Goal: Information Seeking & Learning: Learn about a topic

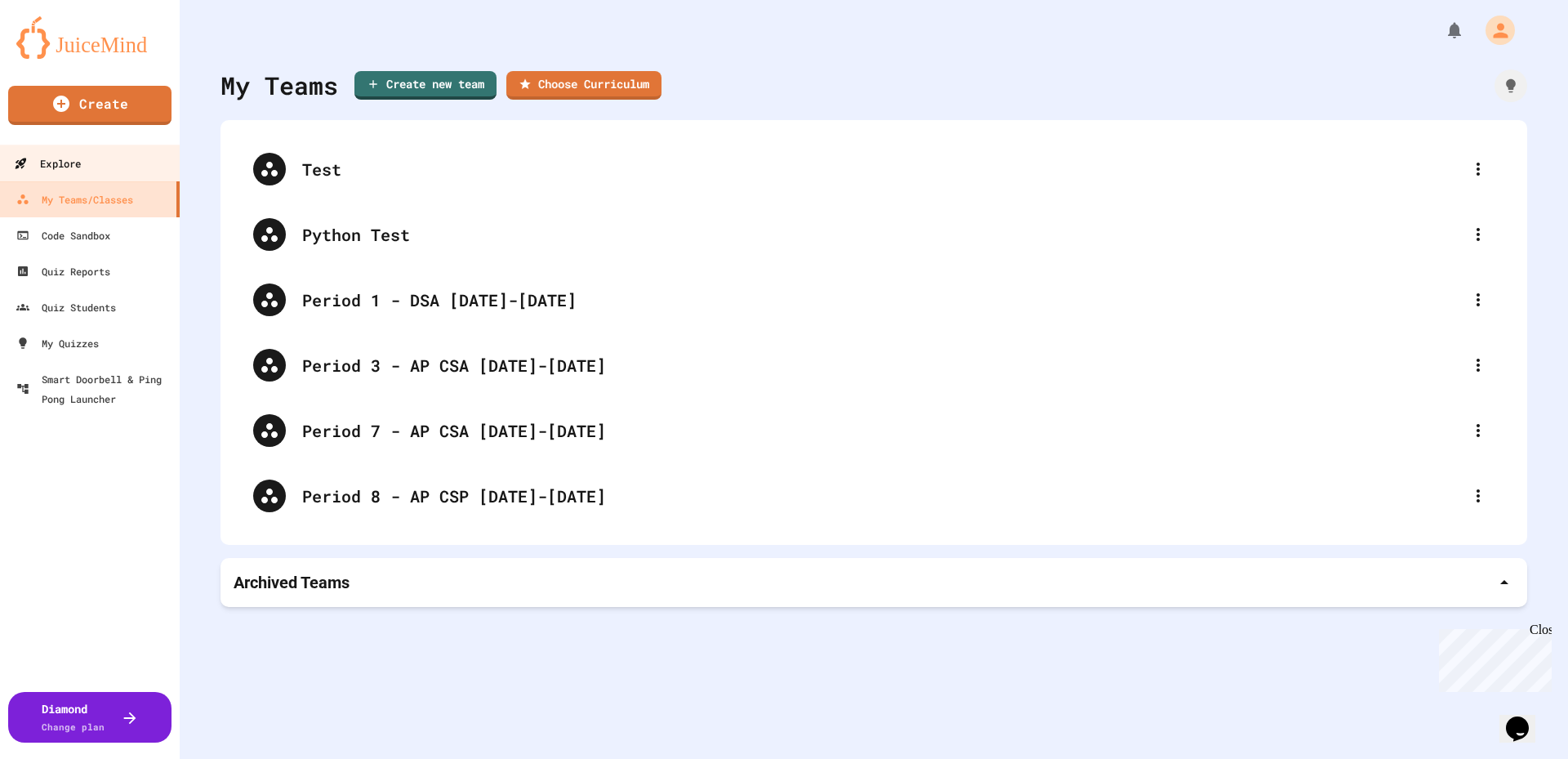
click at [109, 170] on link "Explore" at bounding box center [91, 163] width 186 height 37
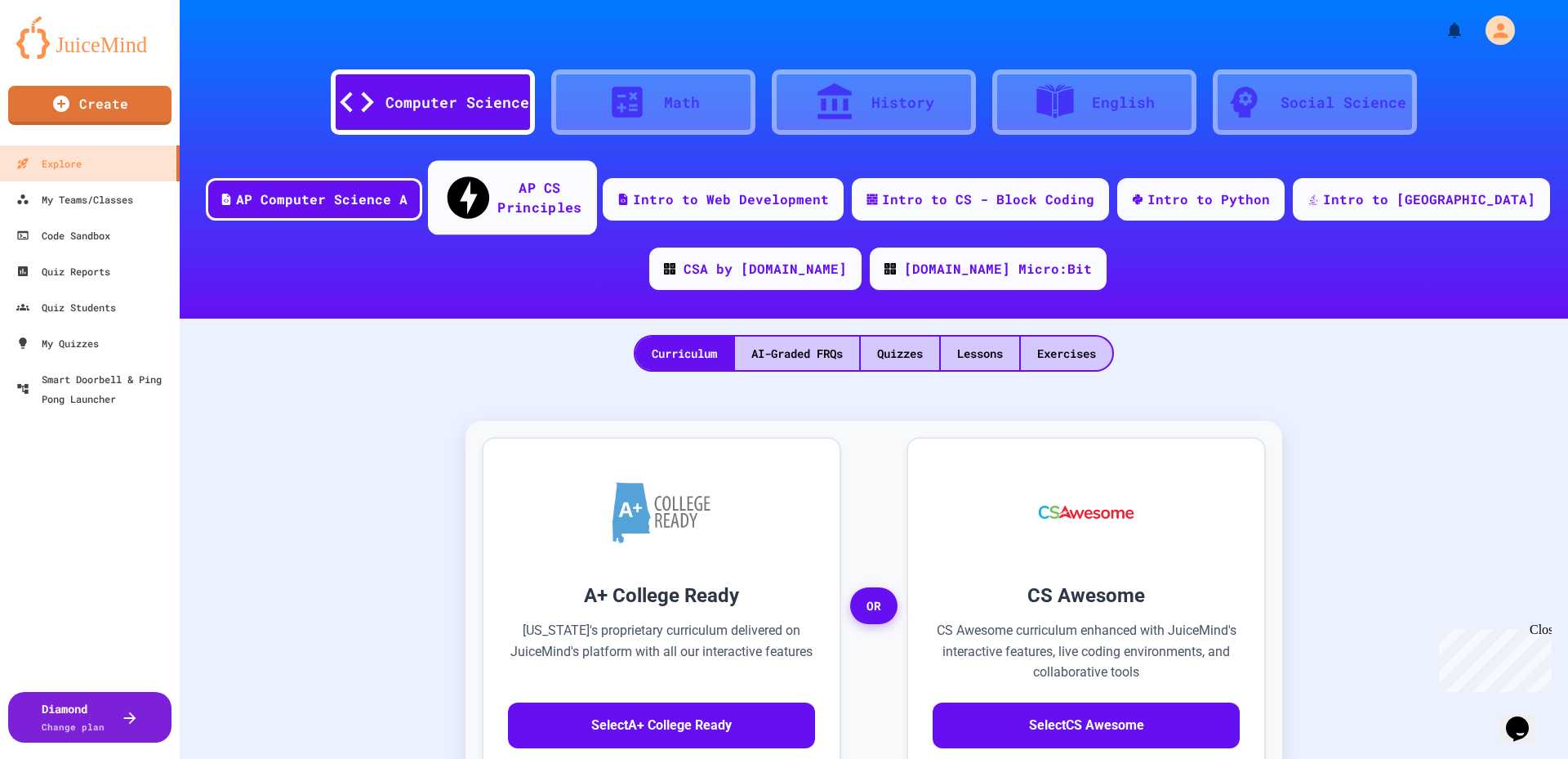
click at [550, 182] on div "AP CS Principles" at bounding box center [540, 197] width 84 height 40
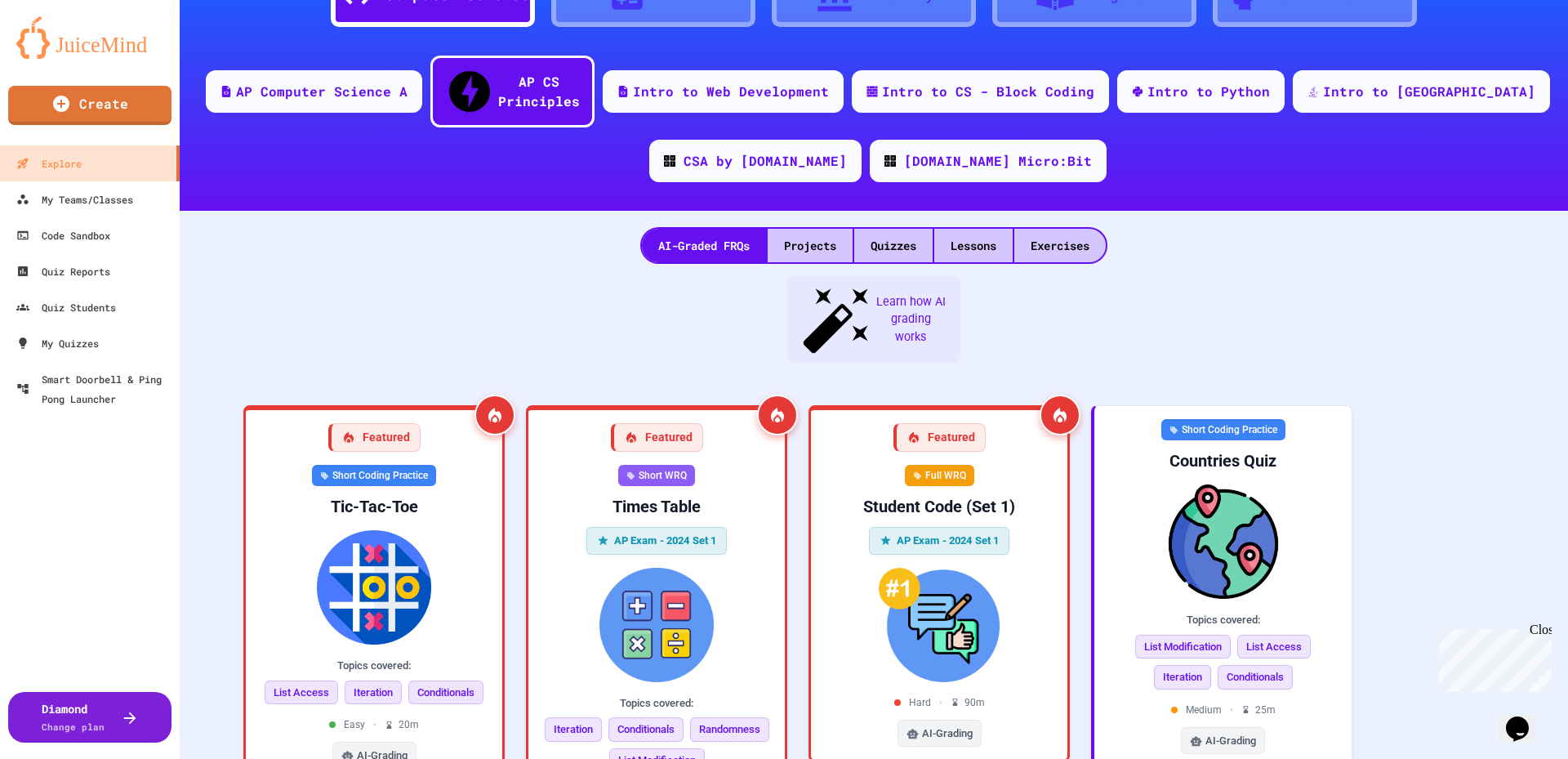
scroll to position [150, 0]
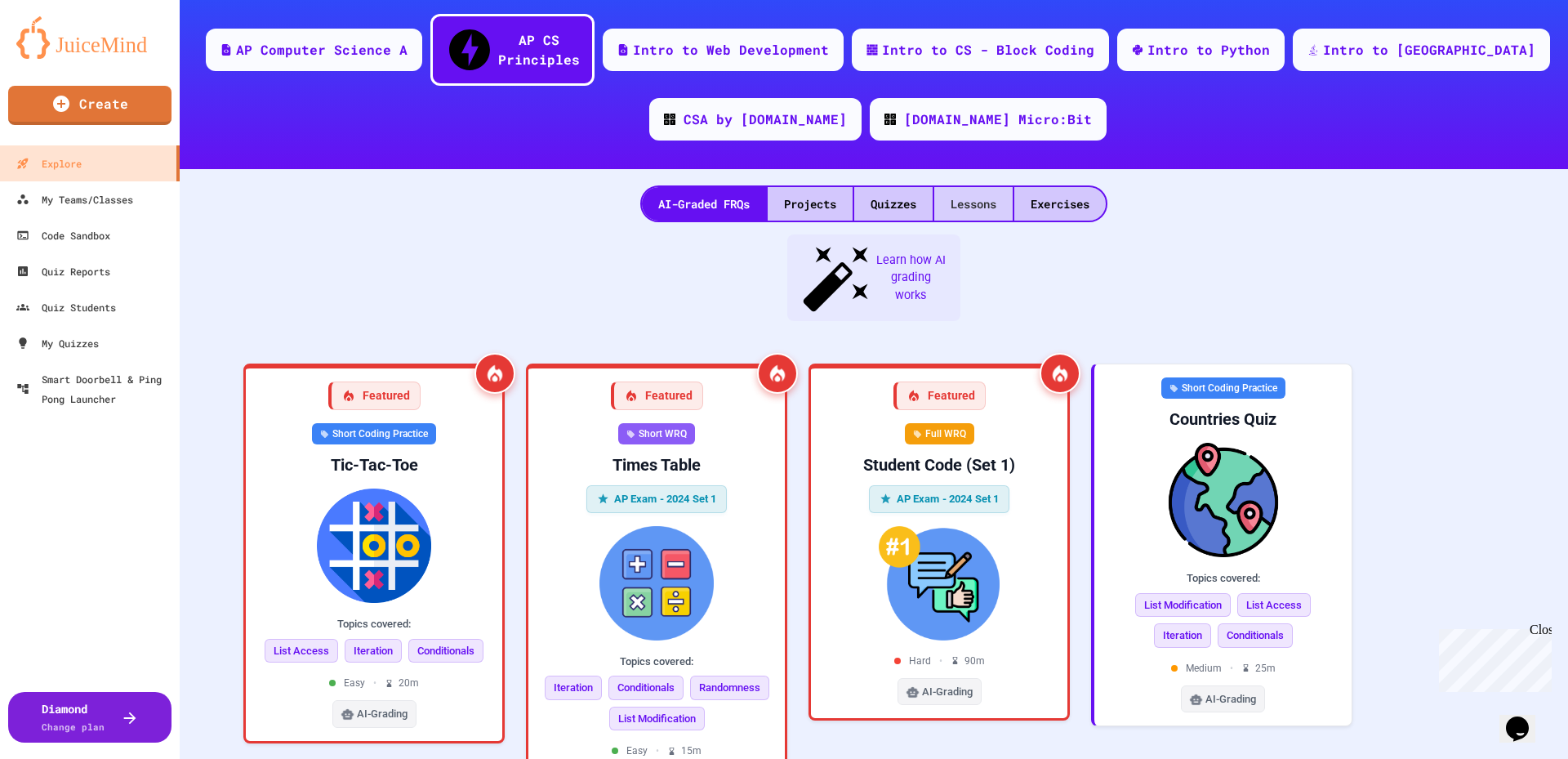
click at [958, 188] on div "Lessons" at bounding box center [974, 204] width 79 height 34
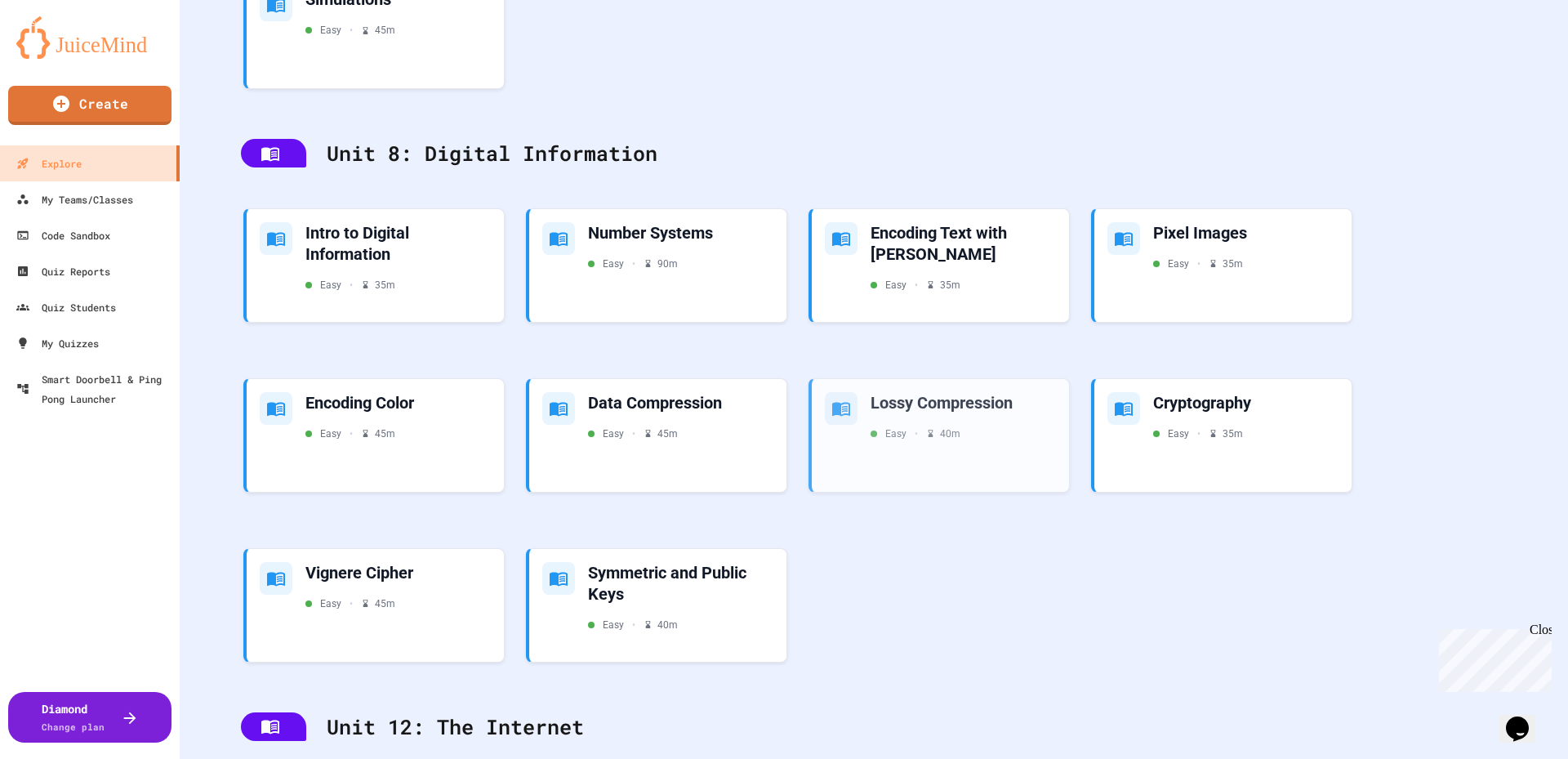
scroll to position [2516, 0]
click at [646, 218] on div "Number Systems" at bounding box center [681, 229] width 190 height 22
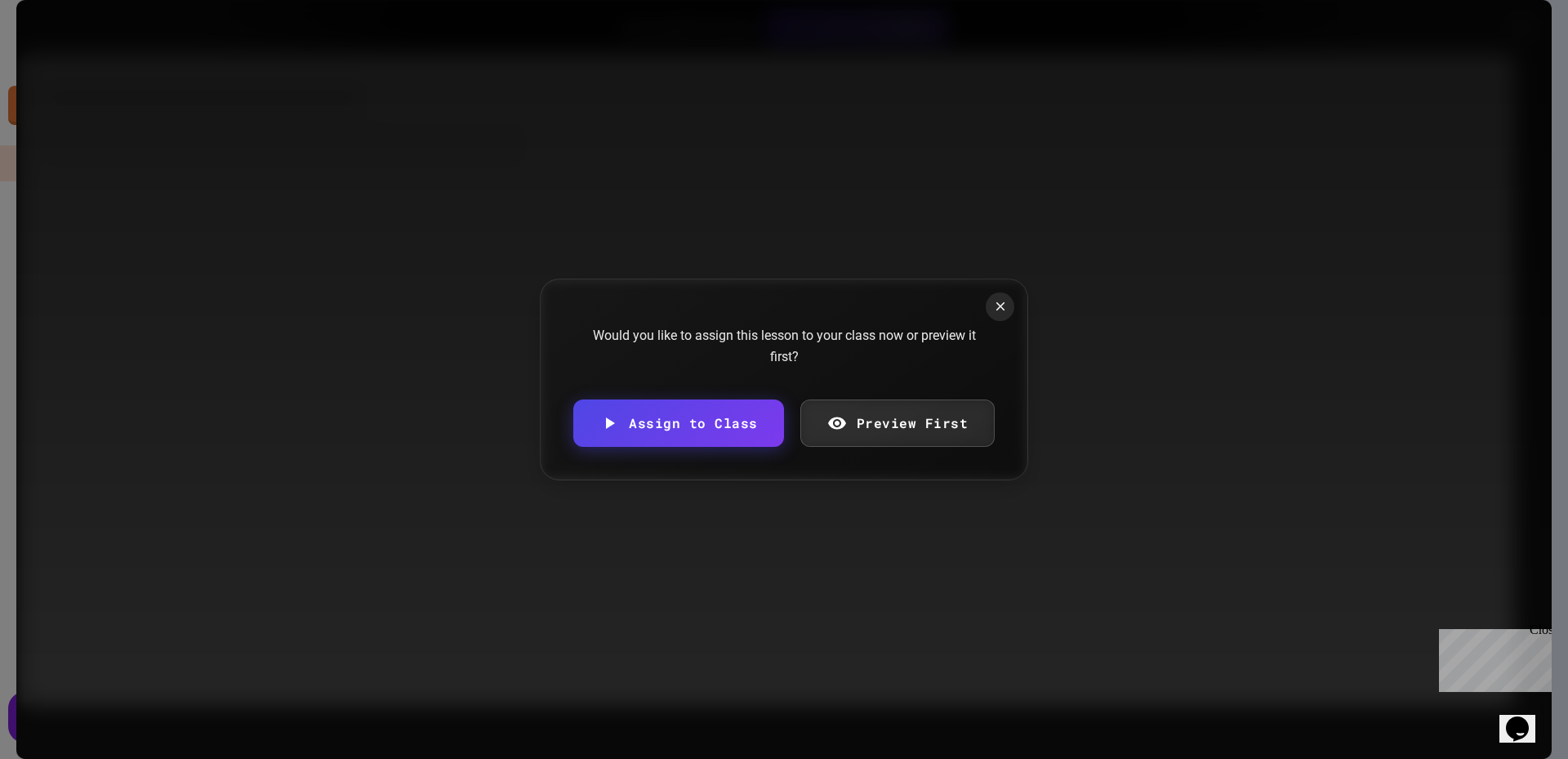
click at [850, 424] on link "Preview First" at bounding box center [898, 422] width 196 height 47
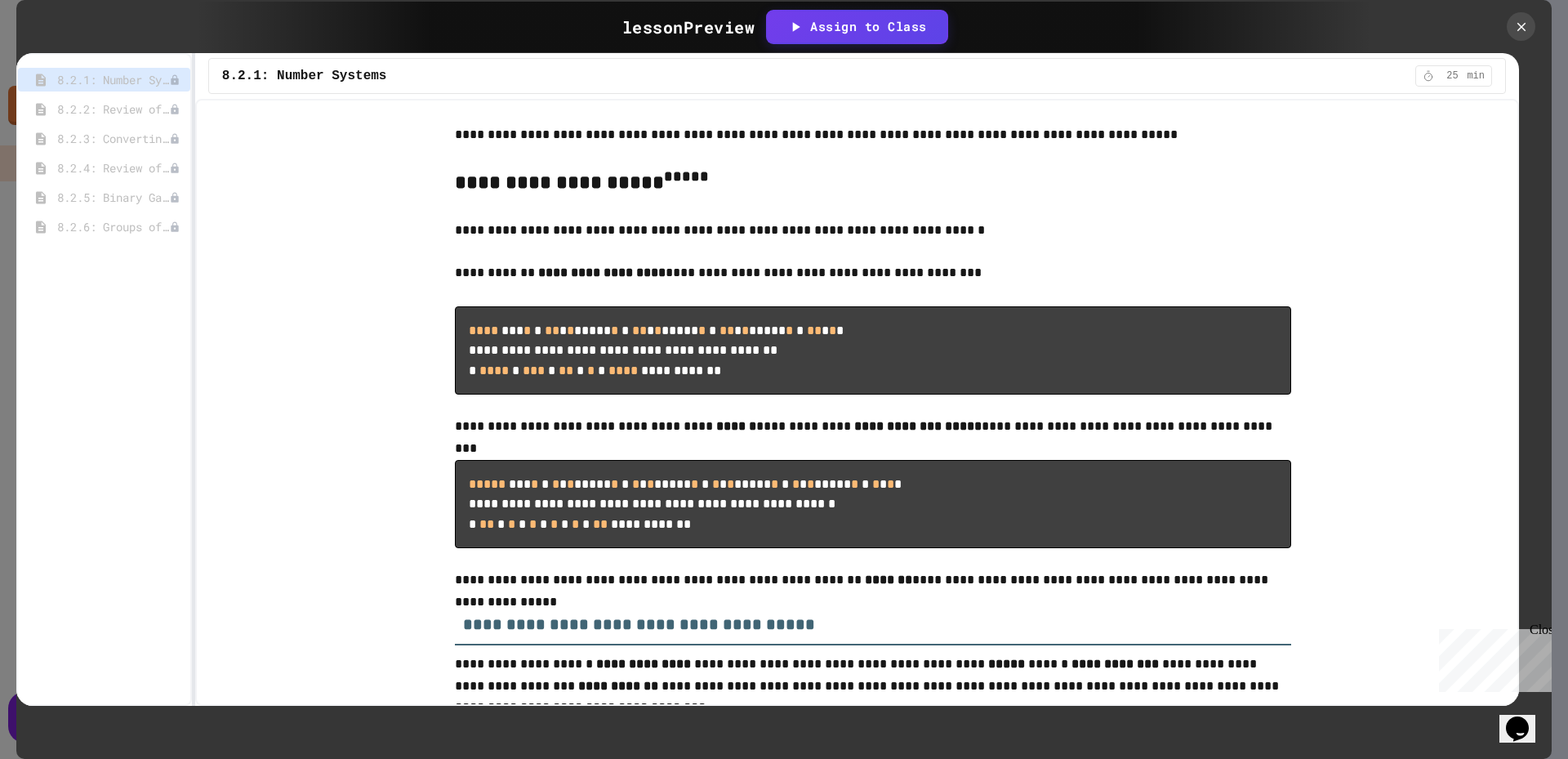
scroll to position [3835, 0]
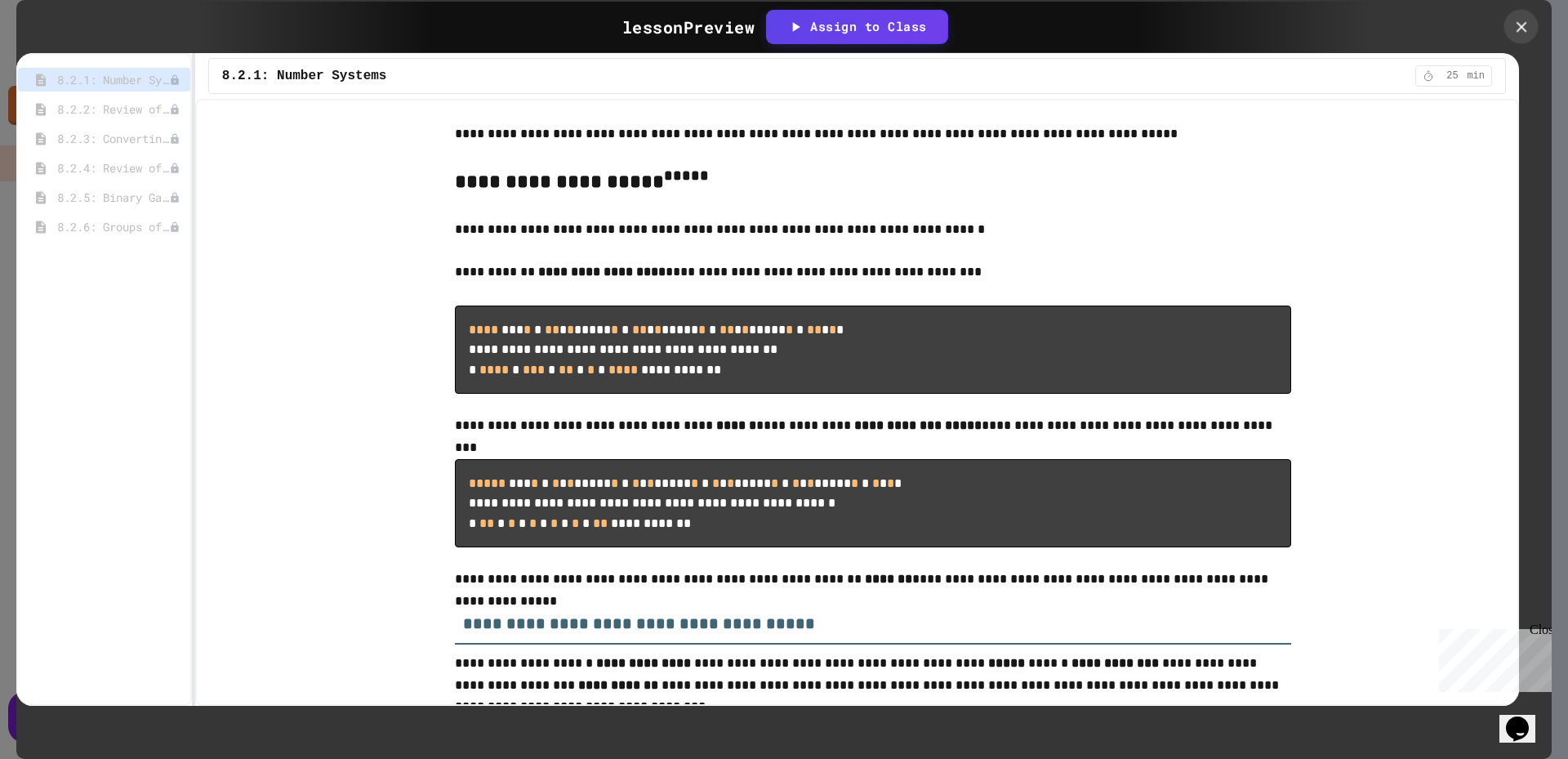
click at [1525, 25] on icon at bounding box center [1521, 27] width 18 height 18
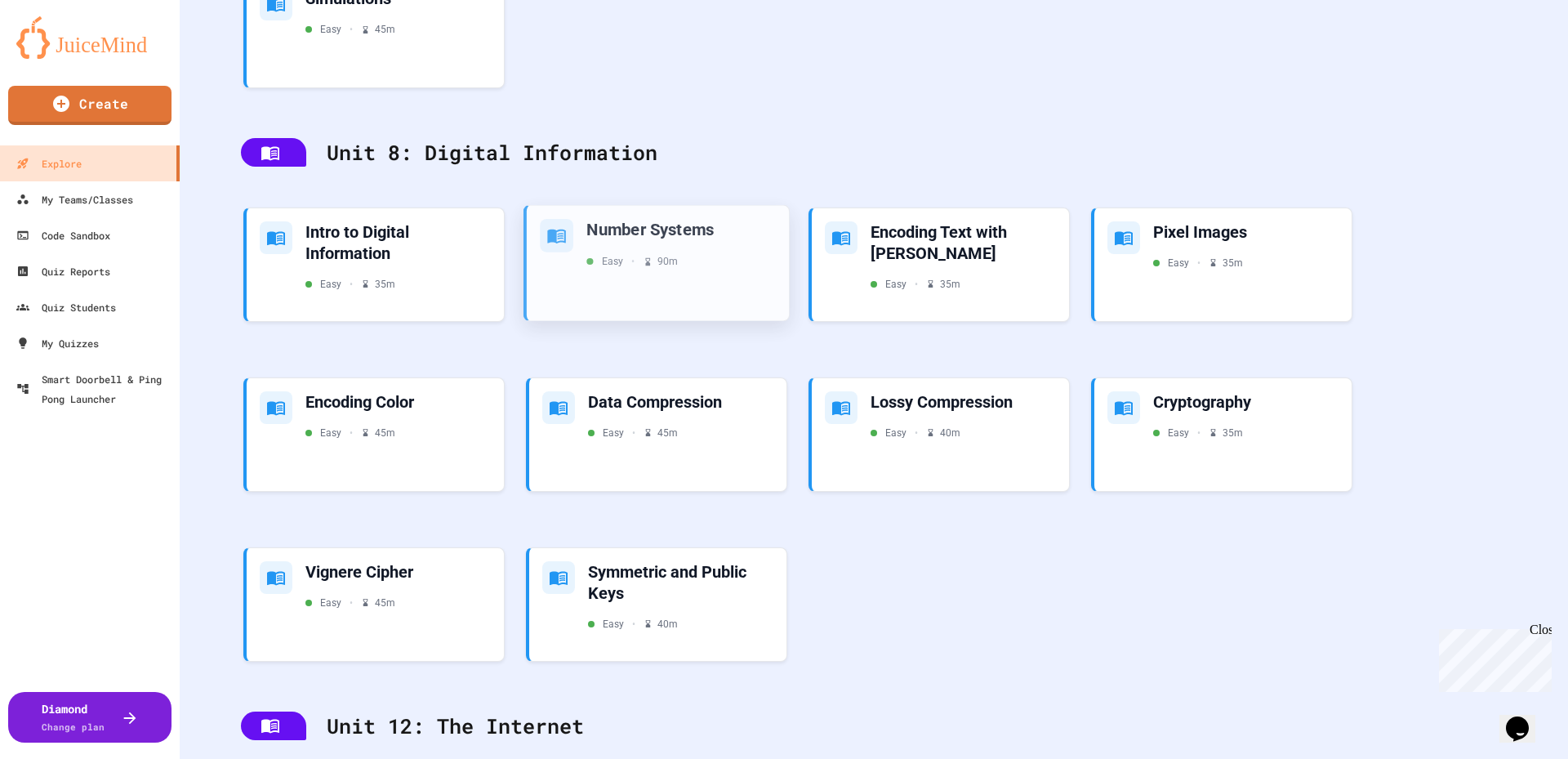
click at [605, 254] on div "Number Systems Easy • 90 m" at bounding box center [657, 262] width 262 height 115
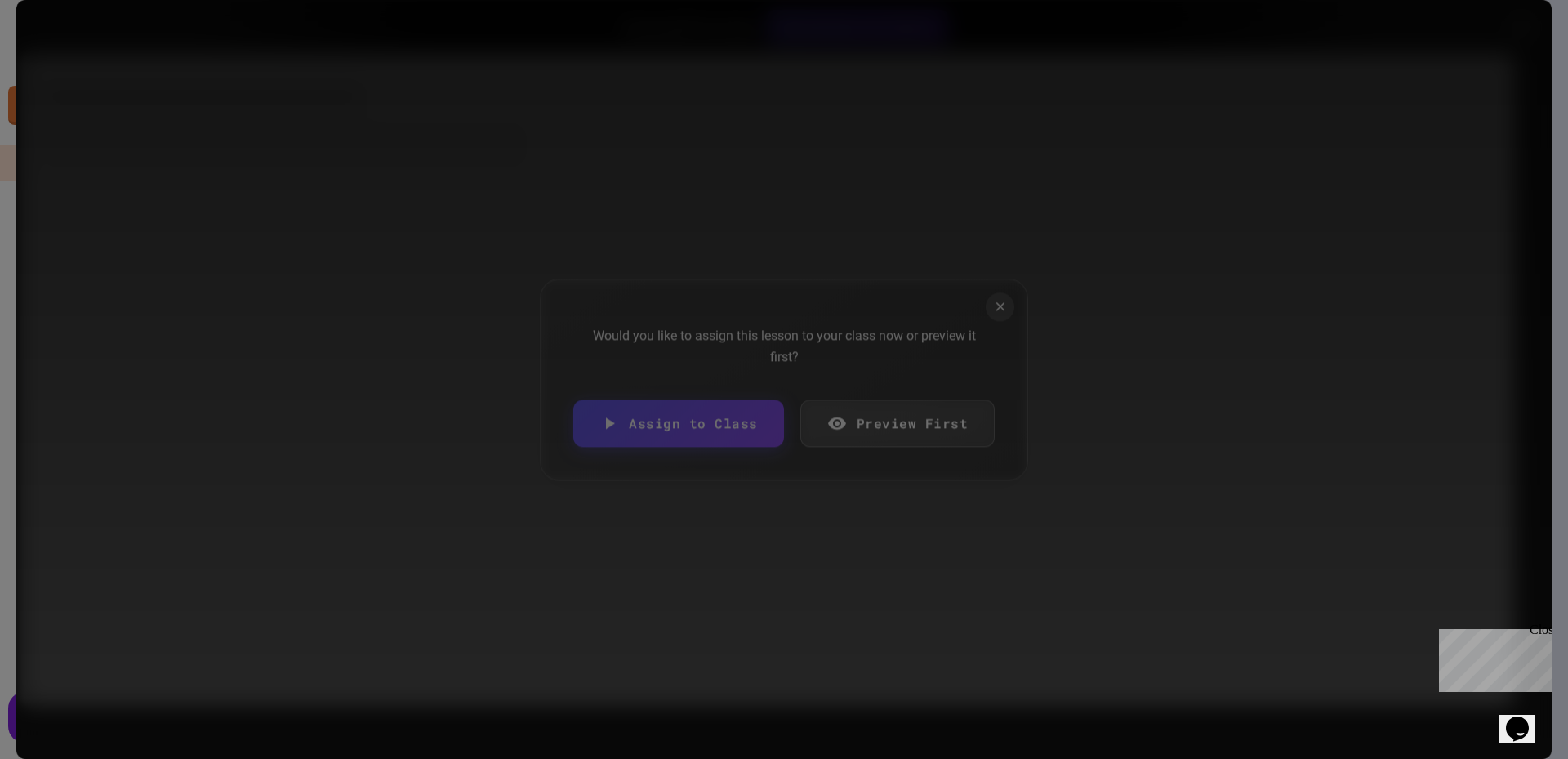
click at [931, 429] on link "Preview First" at bounding box center [898, 422] width 196 height 47
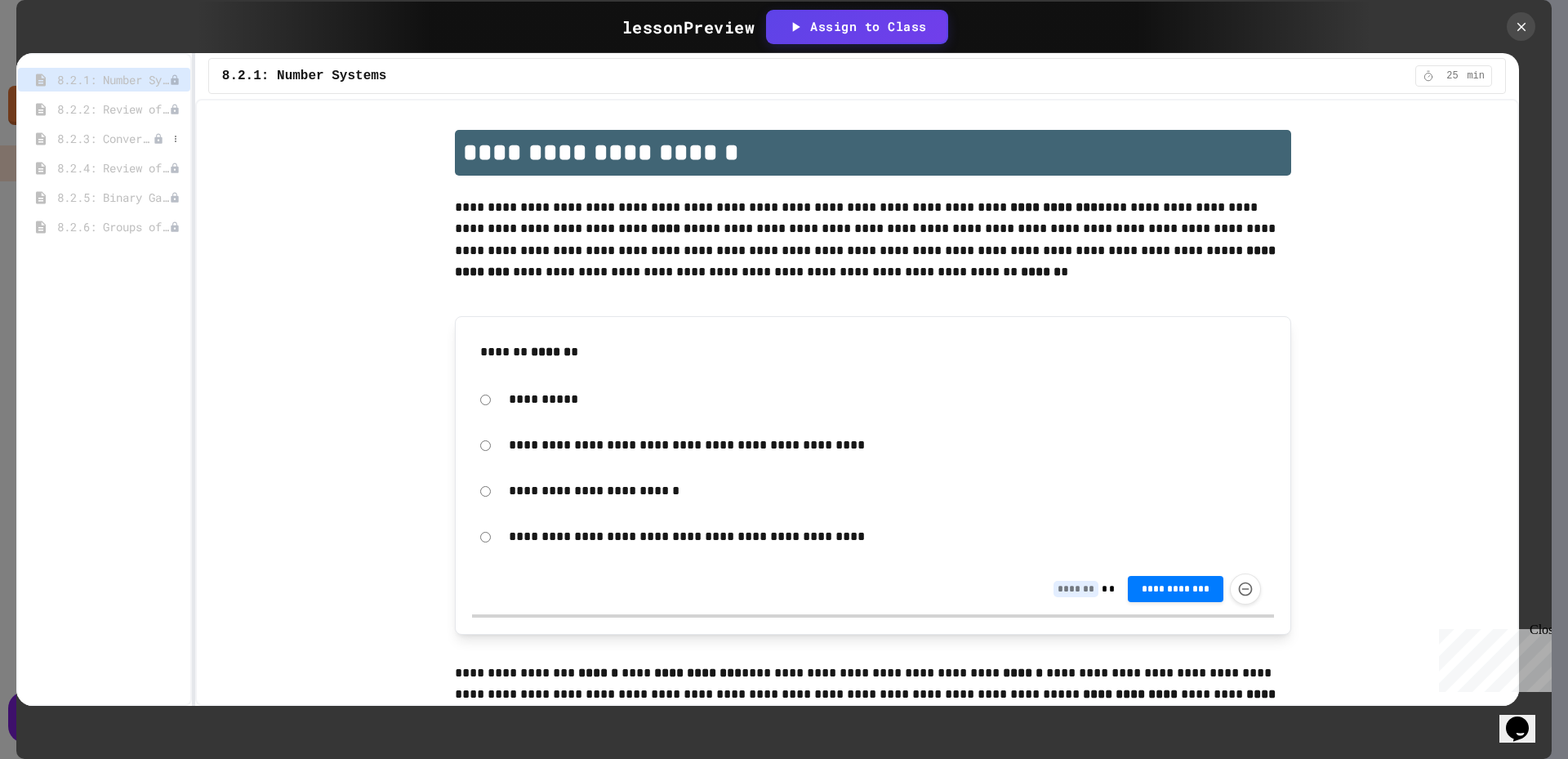
click at [104, 144] on span "8.2.3: Converting to Binary" at bounding box center [105, 138] width 96 height 17
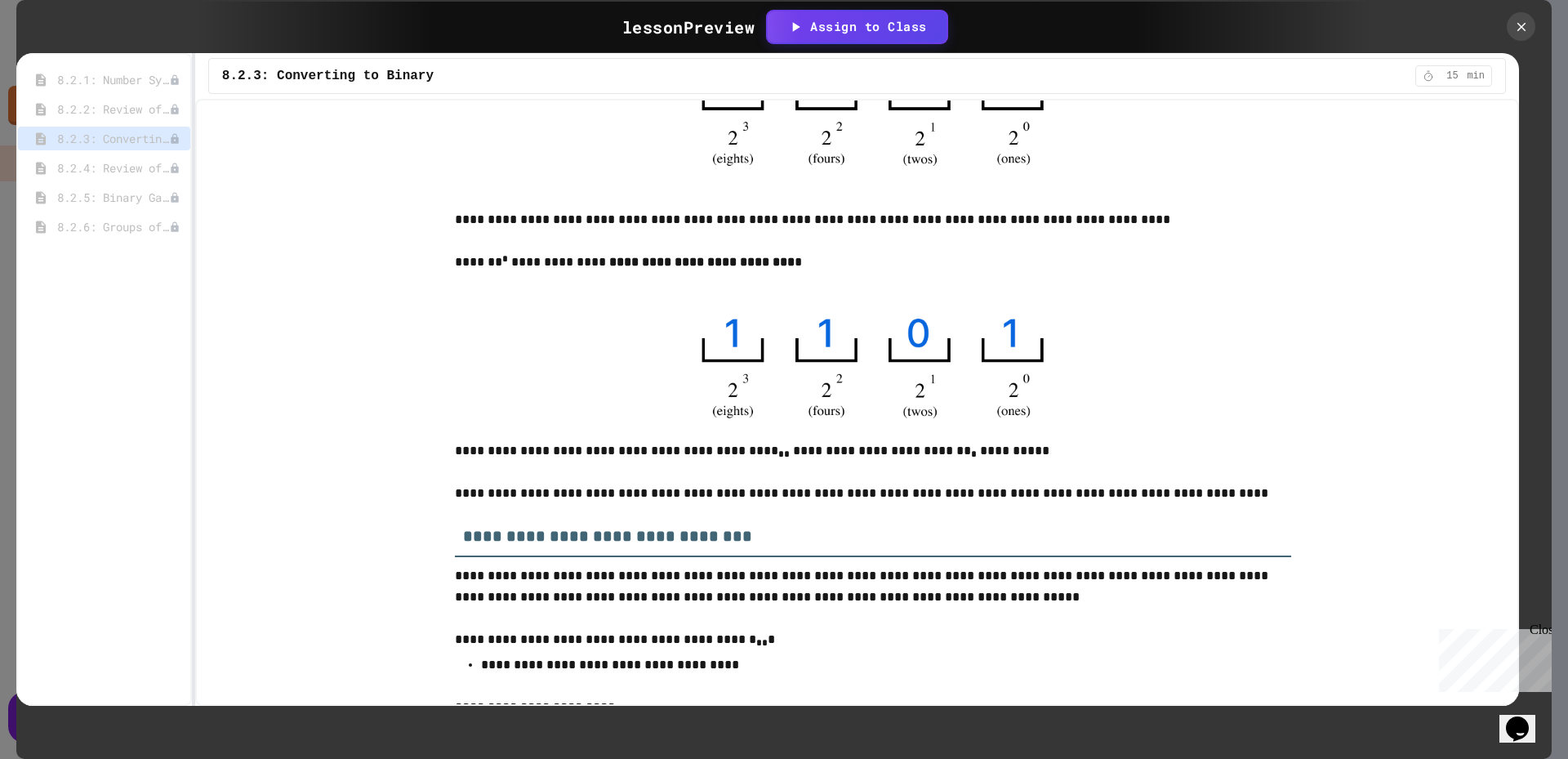
scroll to position [3042, 0]
click at [1520, 30] on icon at bounding box center [1521, 27] width 18 height 18
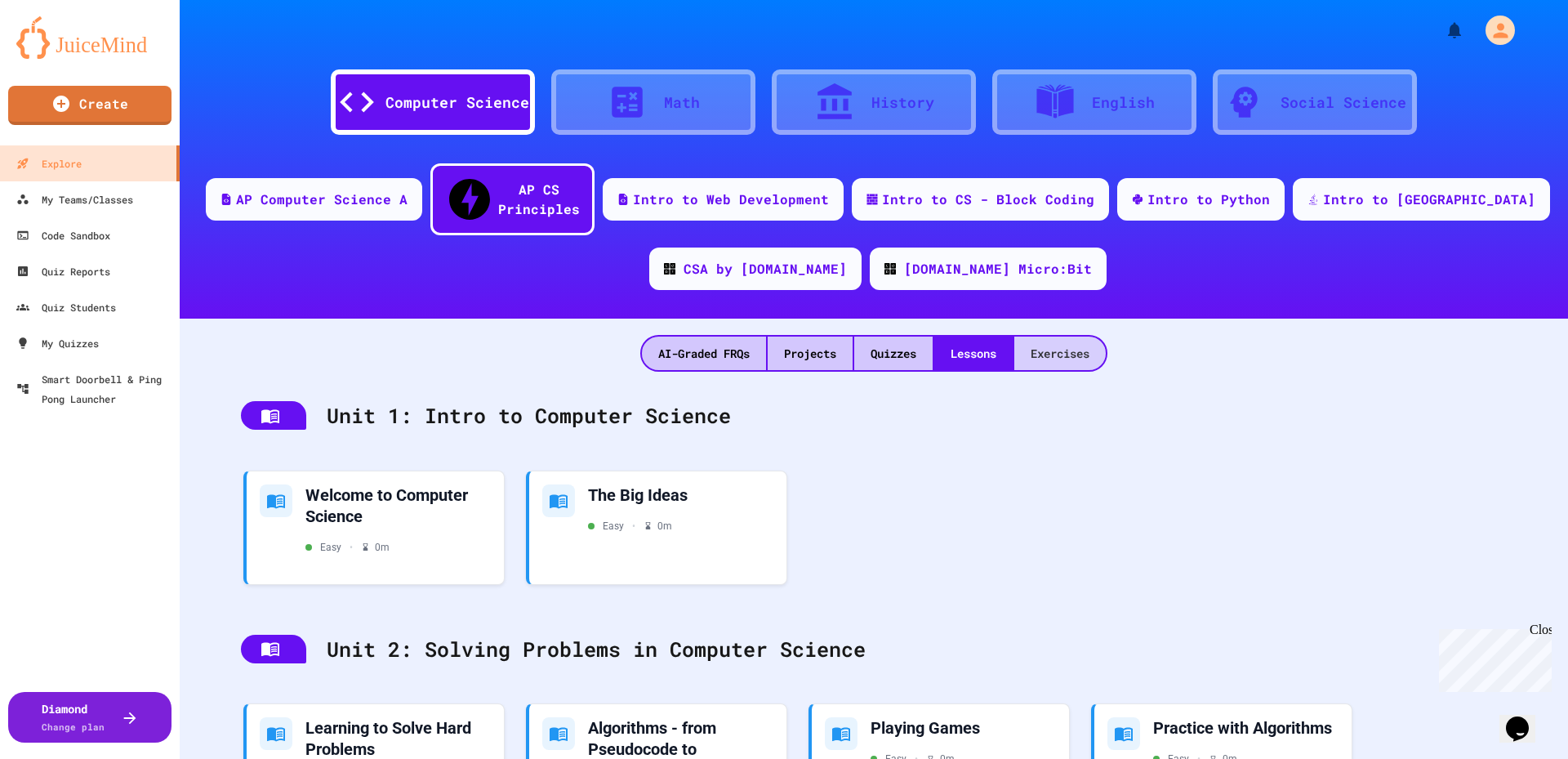
click at [1069, 336] on div "Exercises" at bounding box center [1060, 353] width 92 height 34
